Goal: Task Accomplishment & Management: Manage account settings

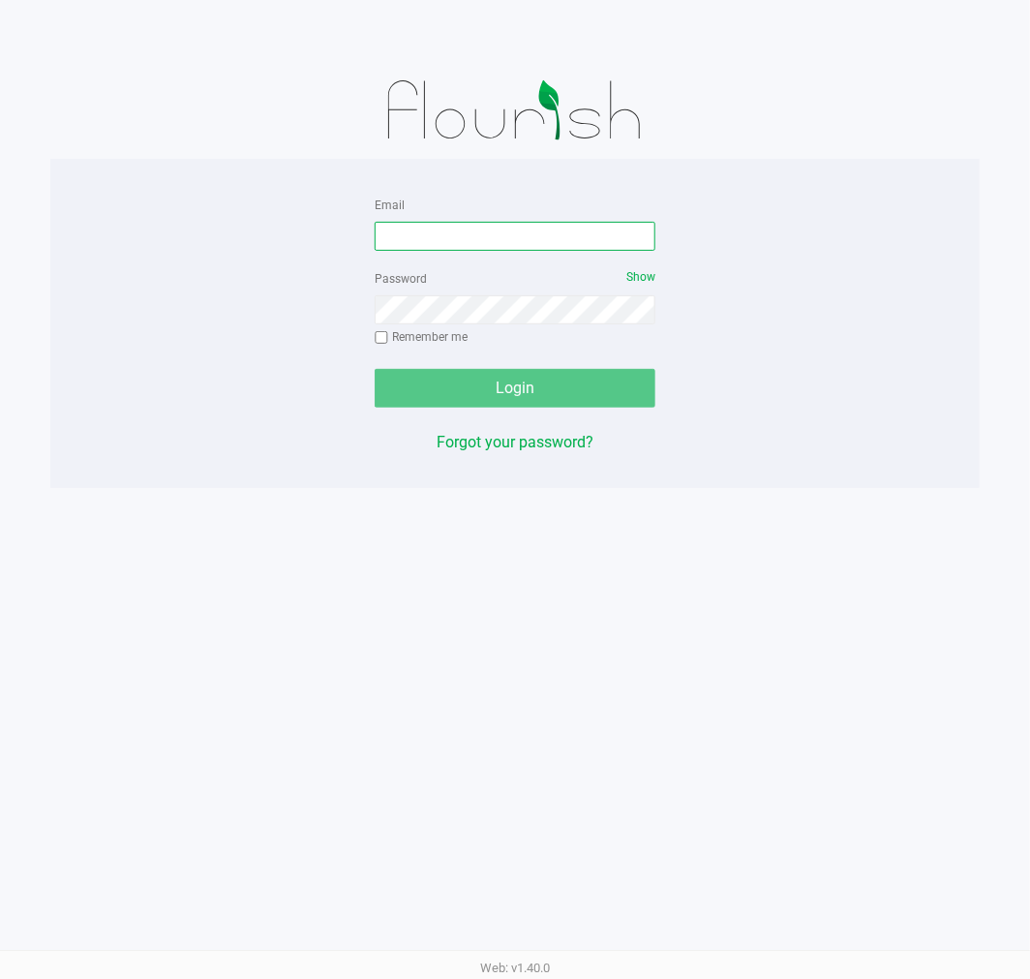
click at [407, 232] on input "Email" at bounding box center [515, 236] width 281 height 29
type input "[EMAIL_ADDRESS][DOMAIN_NAME]"
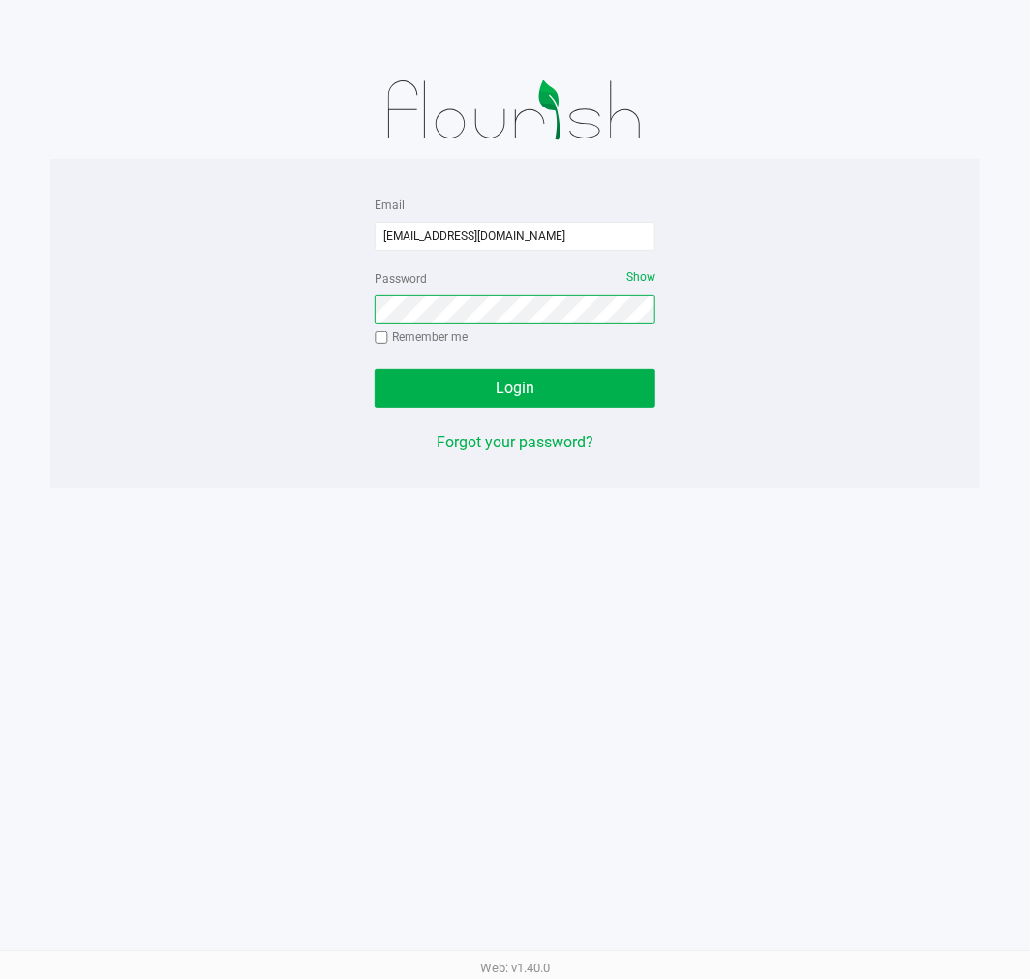
click at [375, 369] on button "Login" at bounding box center [515, 388] width 281 height 39
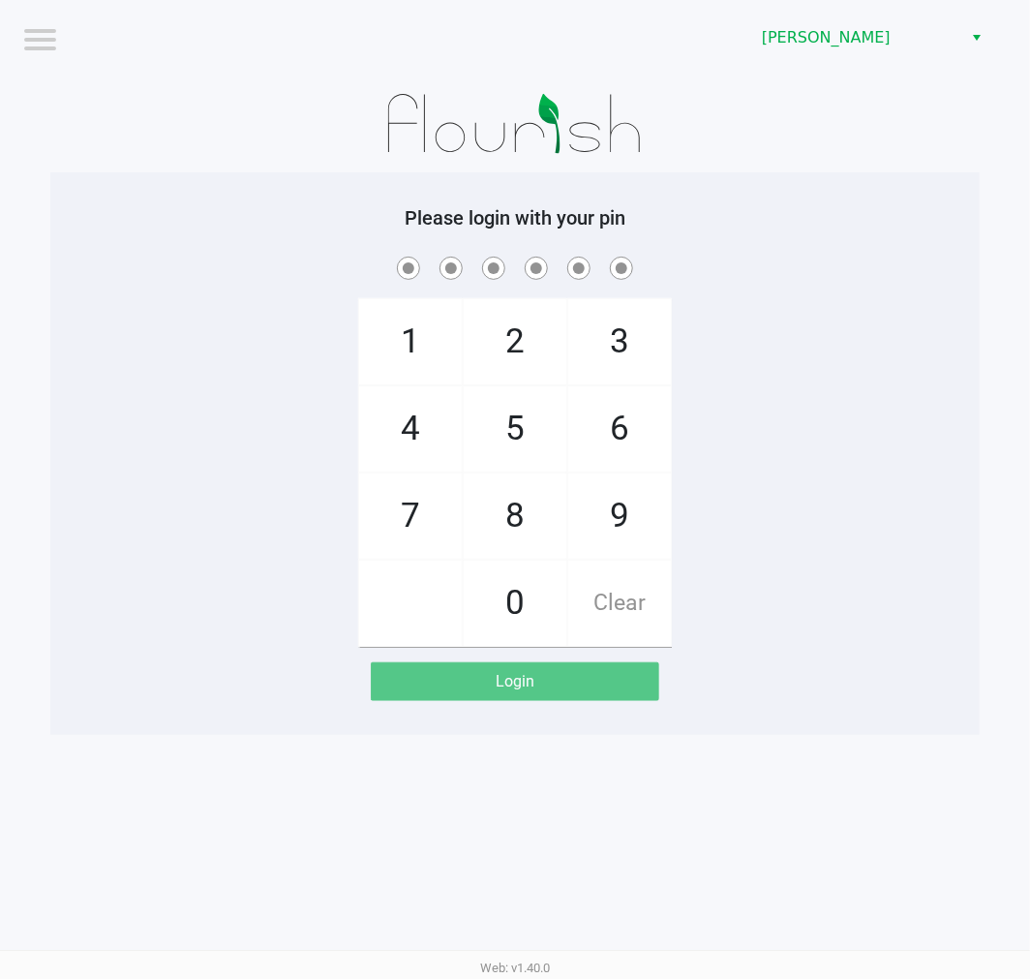
click at [886, 708] on div "Please login with your pin 1 4 7 2 5 8 0 3 6 9 Clear Login" at bounding box center [514, 453] width 929 height 562
drag, startPoint x: 922, startPoint y: 467, endPoint x: 1, endPoint y: 62, distance: 1006.3
click at [920, 466] on div "1 4 7 2 5 8 0 3 6 9 Clear" at bounding box center [514, 450] width 929 height 394
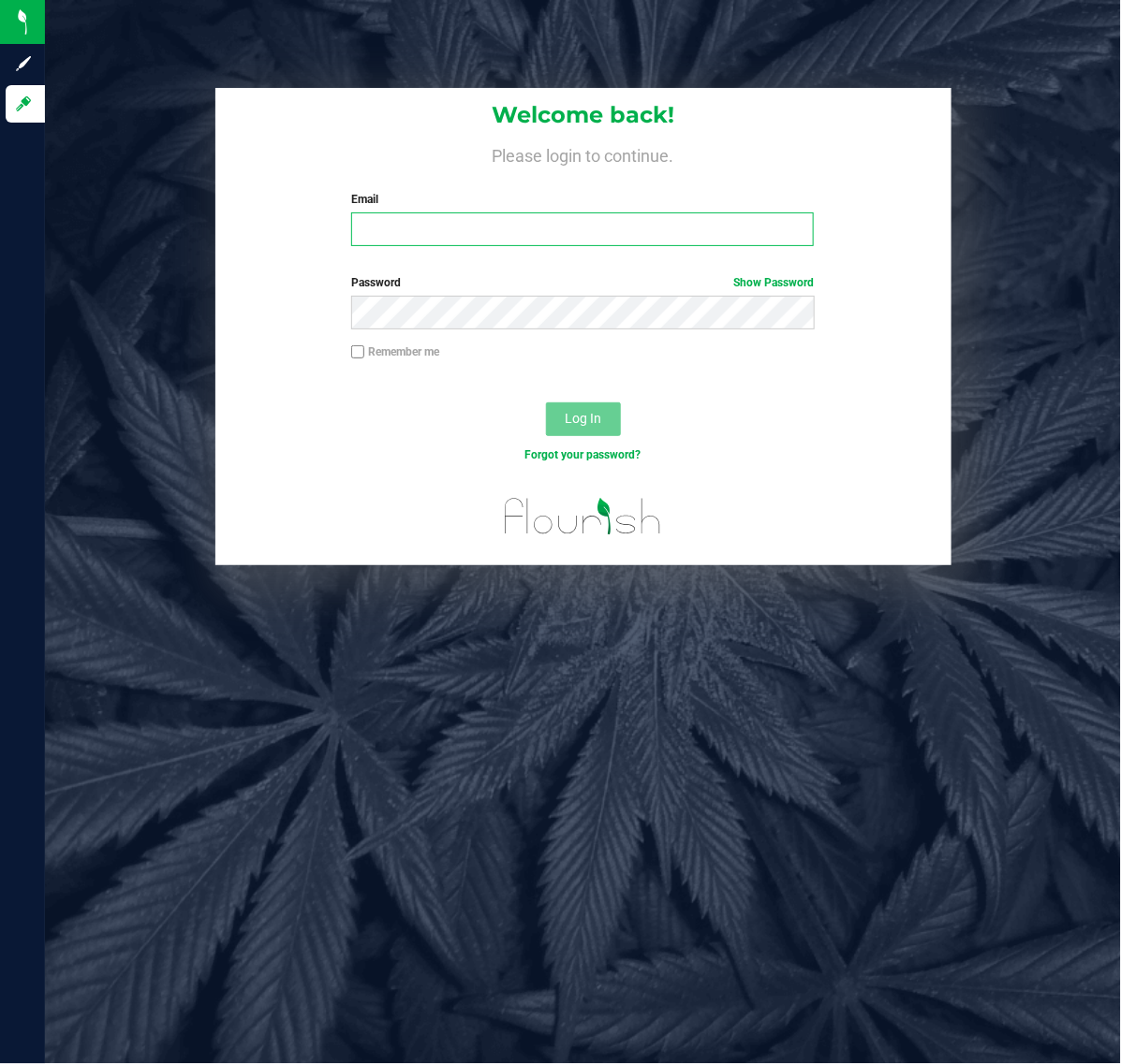
click at [461, 226] on input "Email" at bounding box center [582, 229] width 462 height 34
type input "[EMAIL_ADDRESS][DOMAIN_NAME]"
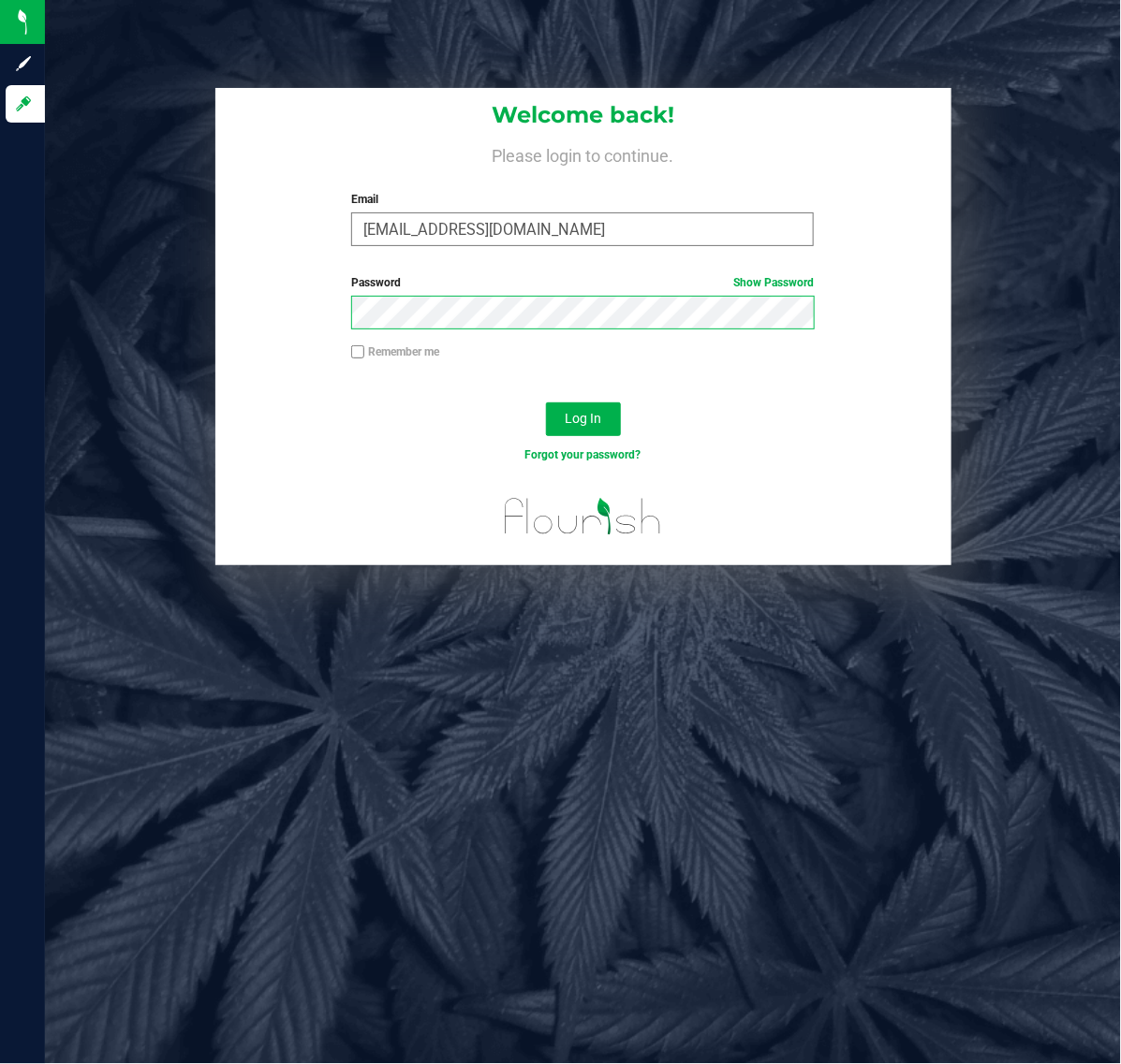
click at [546, 402] on button "Log In" at bounding box center [582, 419] width 74 height 34
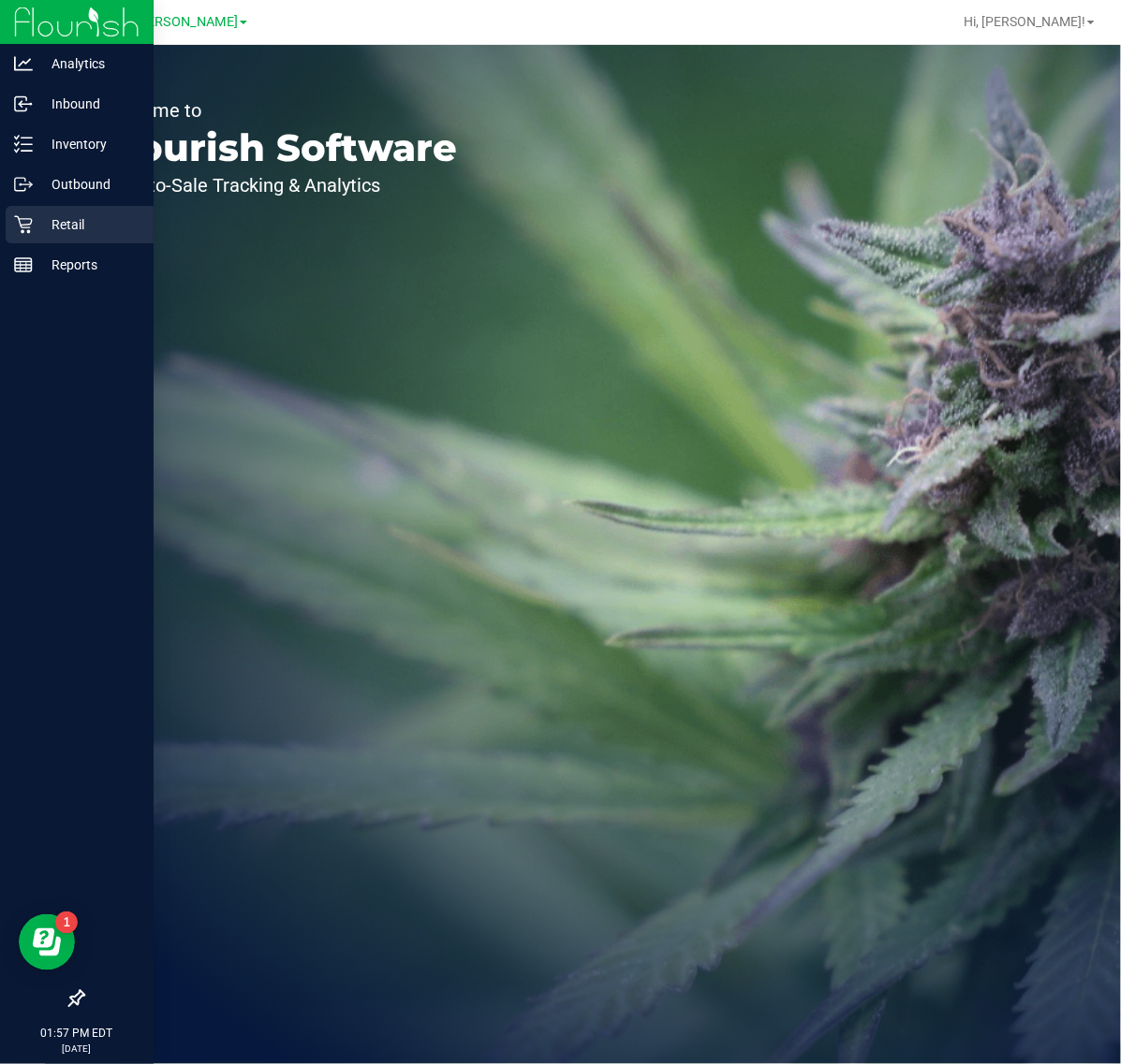
click at [38, 222] on p "Retail" at bounding box center [89, 224] width 112 height 22
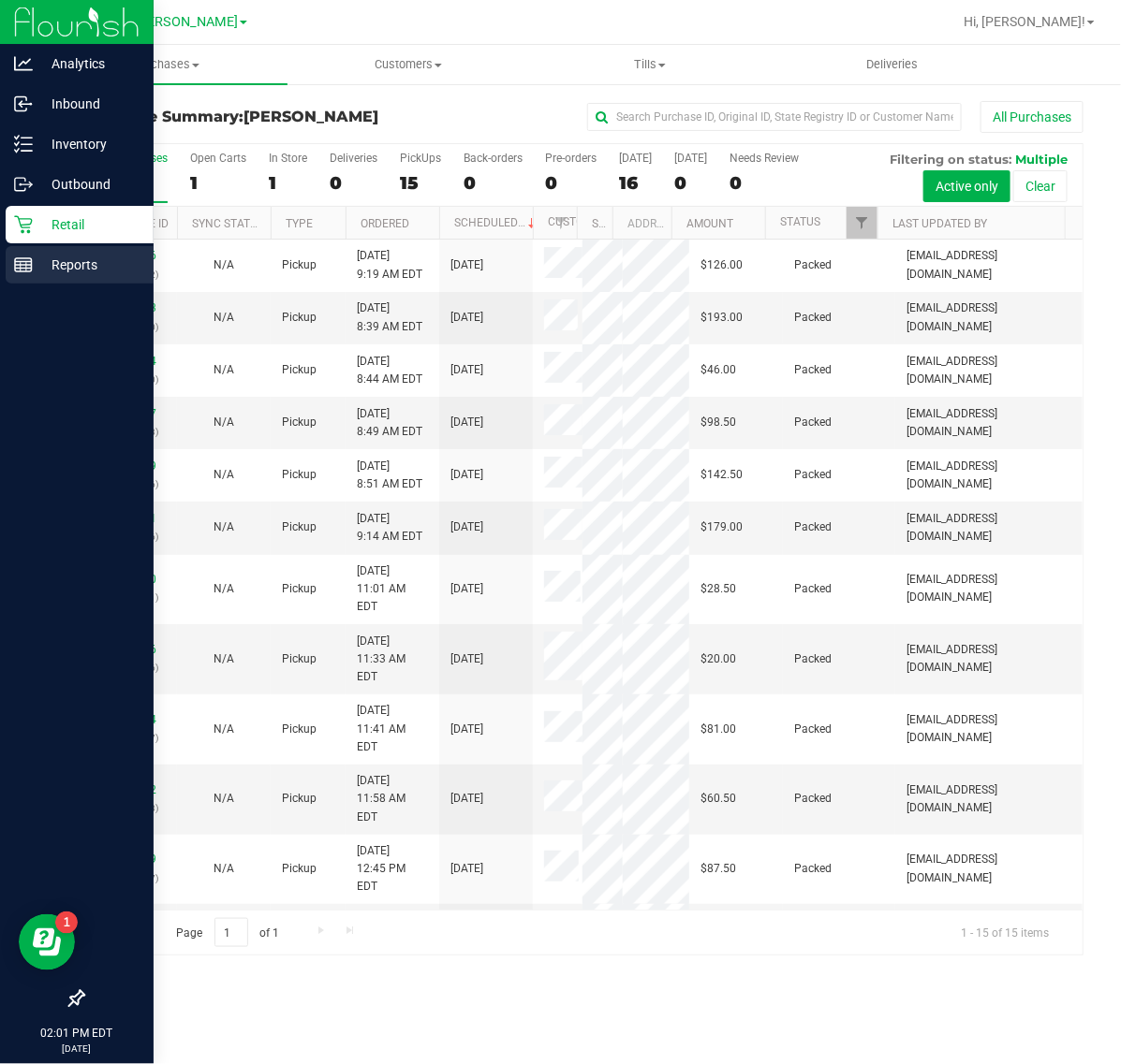
click at [39, 258] on p "Reports" at bounding box center [89, 264] width 112 height 22
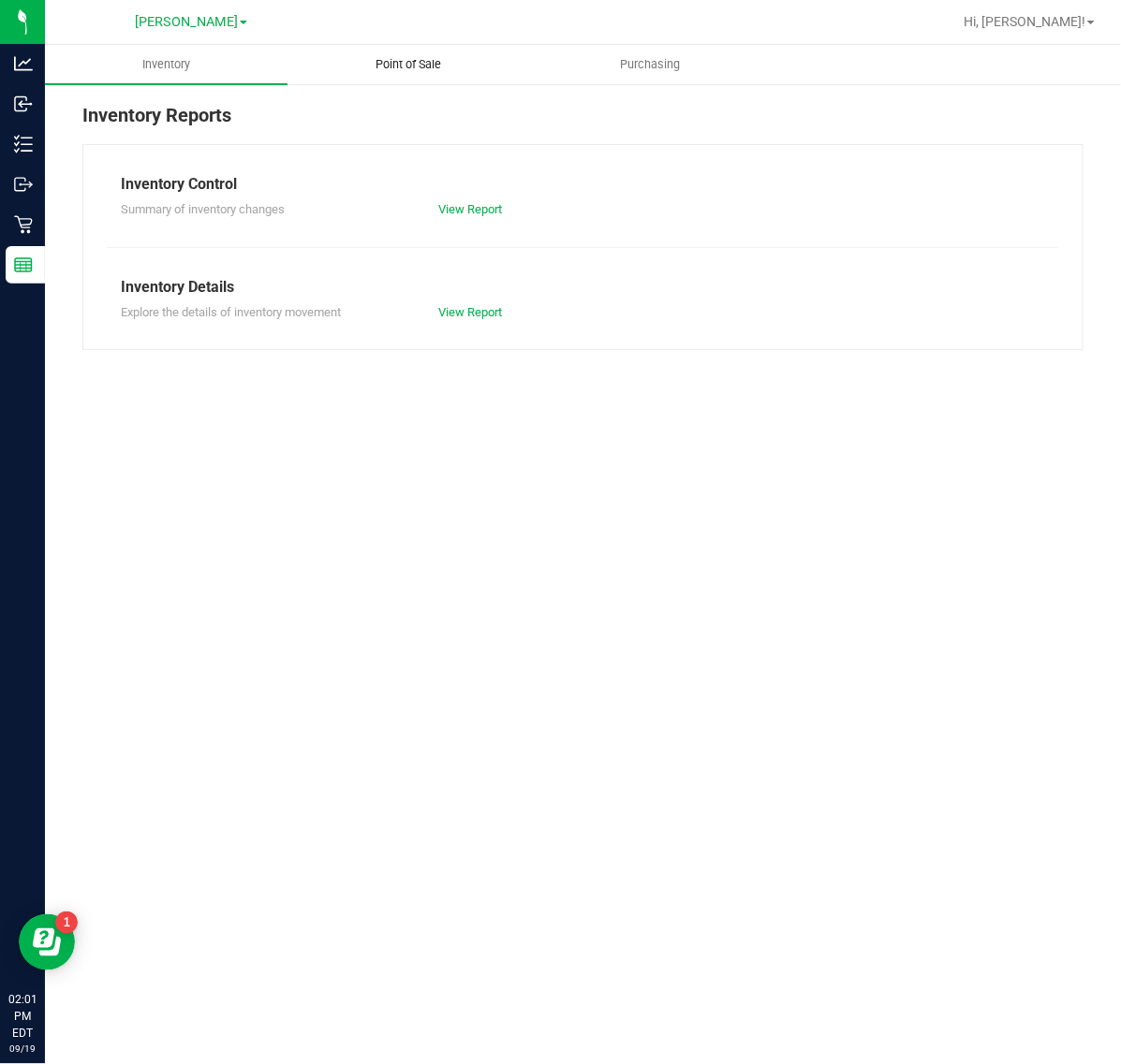
click at [403, 66] on span "Point of Sale" at bounding box center [408, 64] width 116 height 16
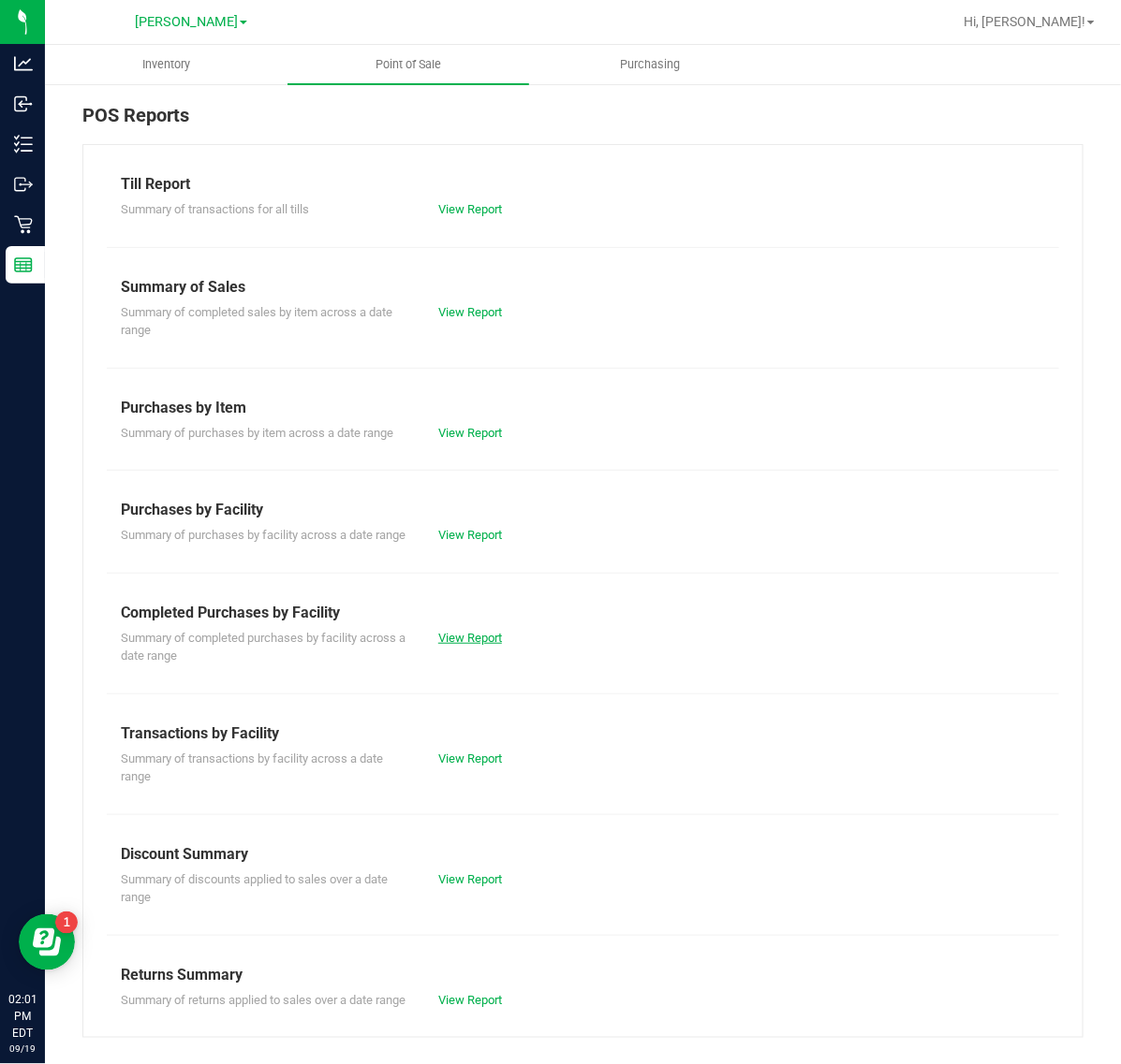
click at [473, 645] on link "View Report" at bounding box center [470, 637] width 64 height 15
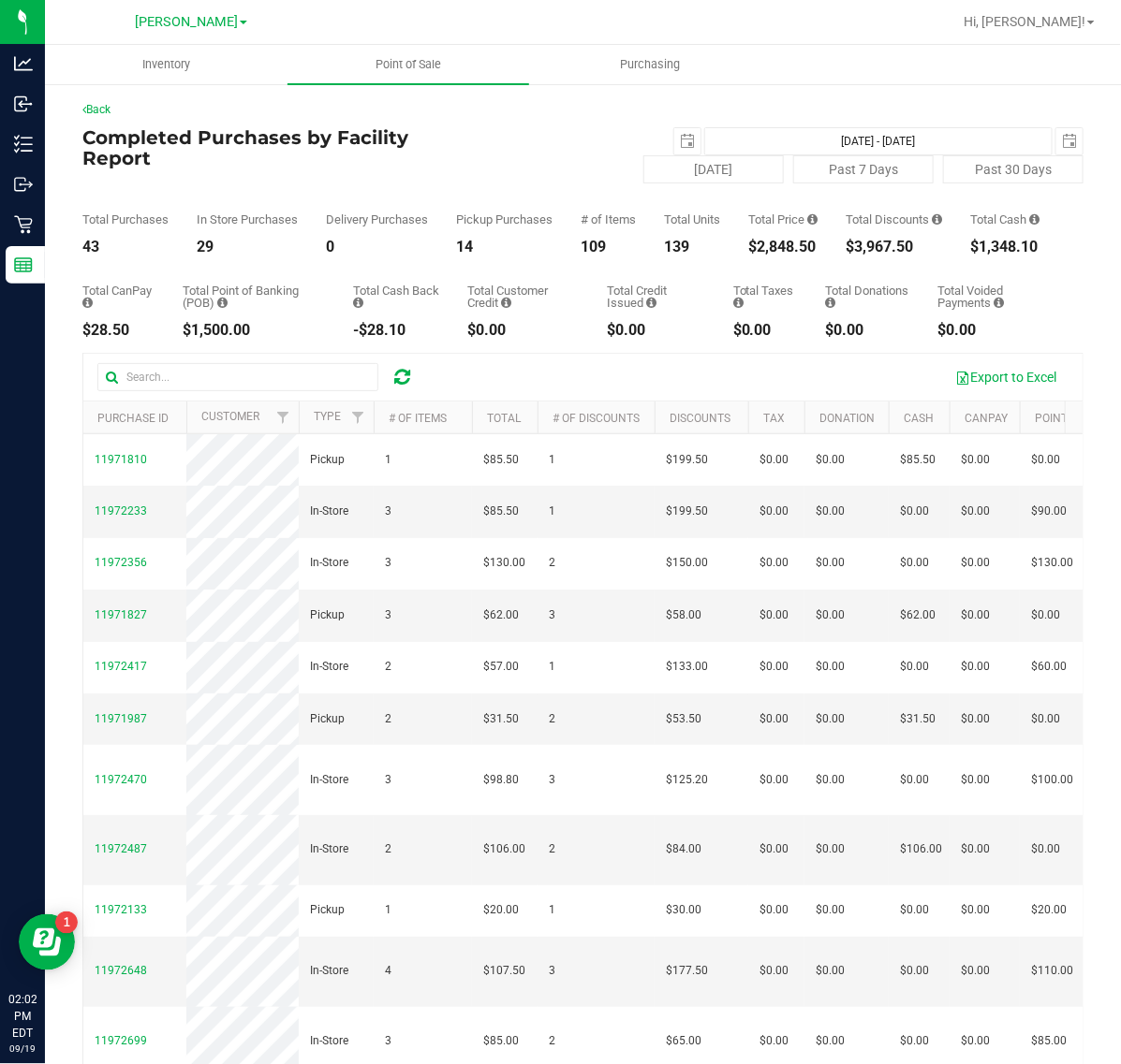
click at [480, 160] on div "[DATE] Past 7 Days Past 30 Days" at bounding box center [749, 169] width 695 height 28
drag, startPoint x: 1050, startPoint y: 16, endPoint x: 986, endPoint y: 298, distance: 289.2
click at [1049, 16] on span "Hi, [PERSON_NAME]!" at bounding box center [1024, 21] width 122 height 15
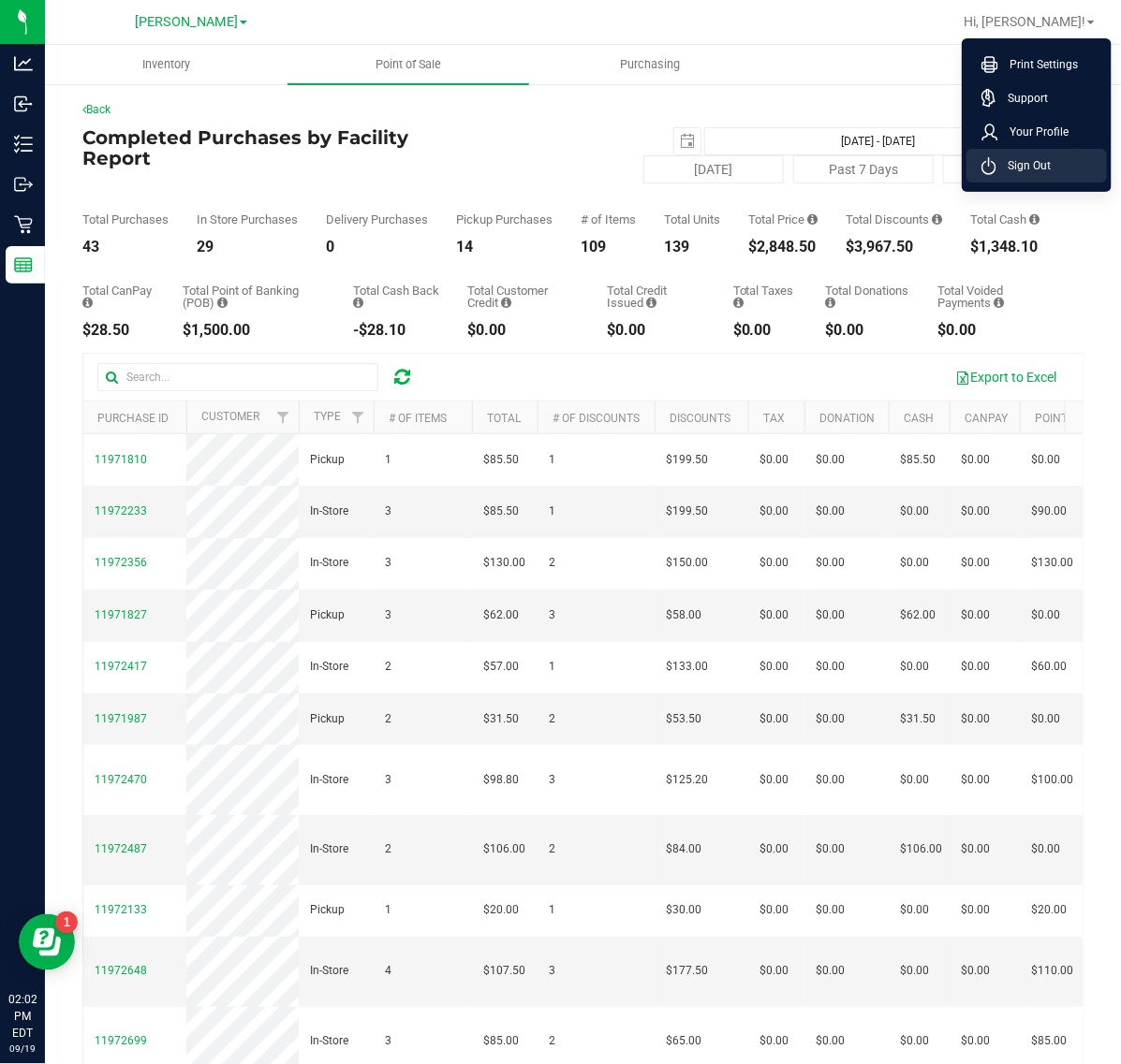
click at [1023, 161] on span "Sign Out" at bounding box center [1023, 165] width 54 height 18
